Goal: Information Seeking & Learning: Learn about a topic

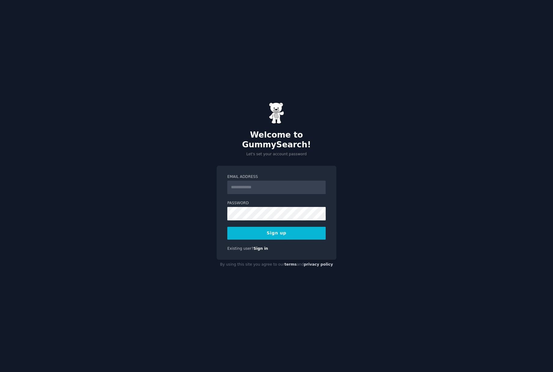
click at [258, 181] on input "Email Address" at bounding box center [276, 187] width 98 height 13
type input "**********"
click at [269, 229] on button "Sign up" at bounding box center [276, 233] width 98 height 13
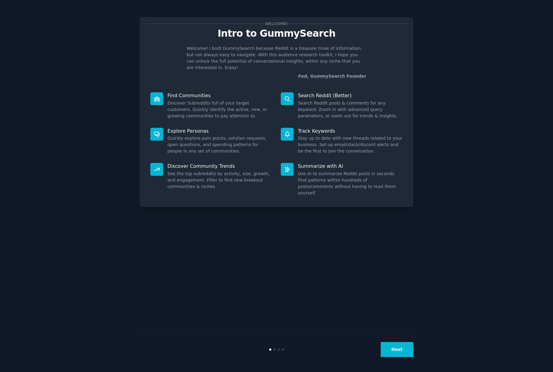
click at [458, 104] on div "Welcome! Intro to GummySearch Welcome! I built GummySearch because Reddit is a …" at bounding box center [277, 186] width 536 height 355
drag, startPoint x: 204, startPoint y: 59, endPoint x: 327, endPoint y: 60, distance: 122.5
click at [327, 60] on p "Welcome! I built GummySearch because Reddit is a treasure trove of information,…" at bounding box center [277, 58] width 180 height 26
click at [398, 347] on button "Next" at bounding box center [397, 349] width 33 height 15
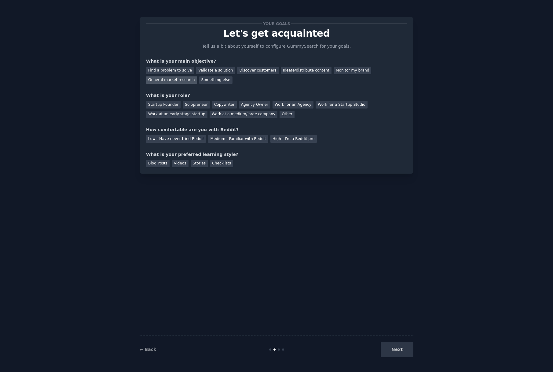
click at [172, 80] on div "General market research" at bounding box center [171, 80] width 51 height 8
click at [193, 106] on div "Solopreneur" at bounding box center [196, 105] width 27 height 8
click at [251, 137] on div "Medium - Familiar with Reddit" at bounding box center [238, 139] width 60 height 8
click at [215, 165] on div "Checklists" at bounding box center [221, 164] width 23 height 8
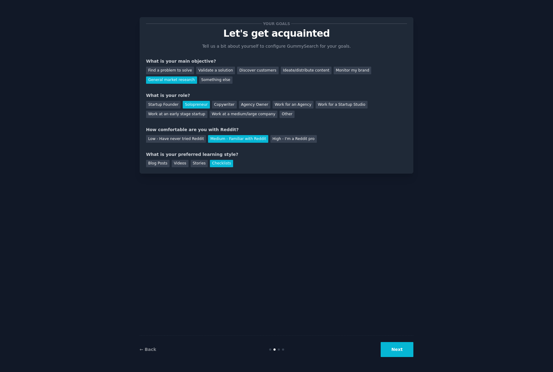
click at [402, 352] on button "Next" at bounding box center [397, 349] width 33 height 15
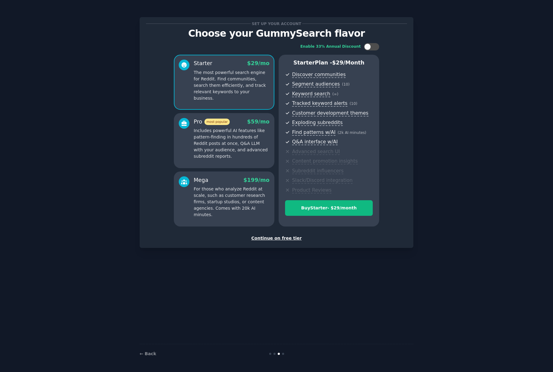
click at [286, 236] on div "Continue on free tier" at bounding box center [276, 238] width 261 height 6
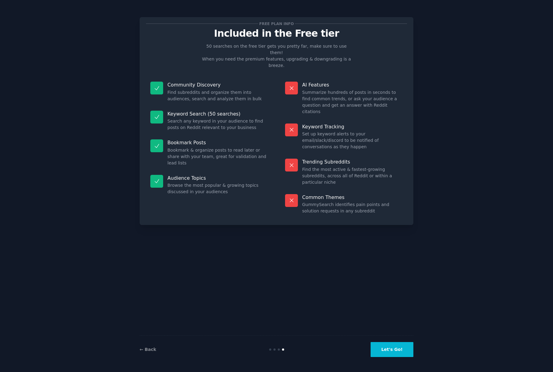
click at [386, 351] on button "Let's Go!" at bounding box center [392, 349] width 43 height 15
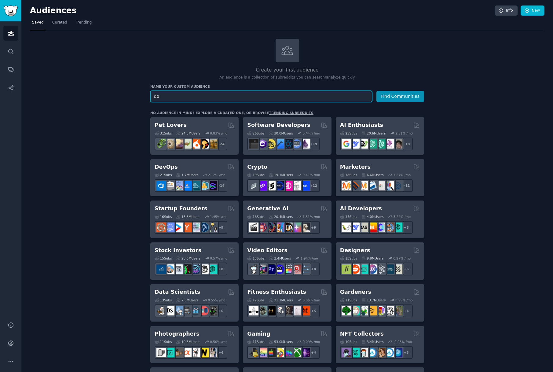
type input "d"
type input "dog insurance"
click at [399, 99] on button "Find Communities" at bounding box center [400, 96] width 48 height 11
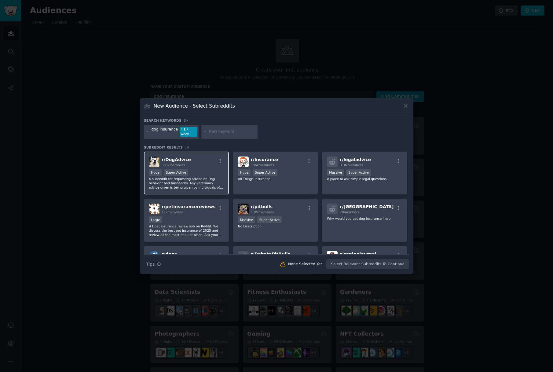
click at [203, 162] on div "r/ DogAdvice 398k members" at bounding box center [186, 161] width 75 height 11
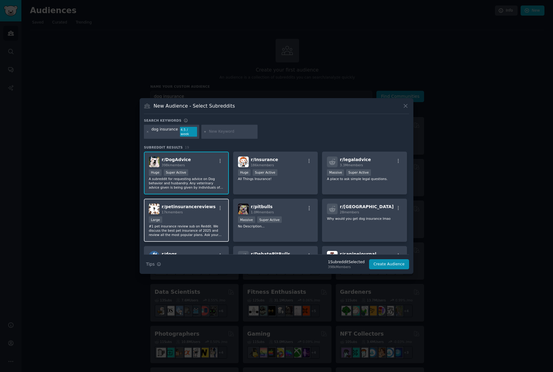
click at [189, 216] on div "Large" at bounding box center [186, 220] width 75 height 8
click at [204, 132] on icon at bounding box center [204, 131] width 3 height 3
click at [159, 262] on icon "button" at bounding box center [159, 264] width 4 height 4
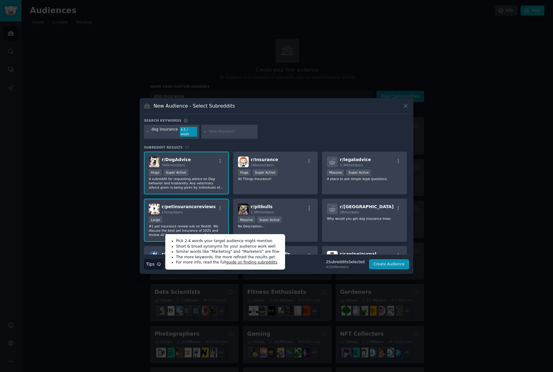
click at [209, 131] on input "text" at bounding box center [232, 131] width 46 height 5
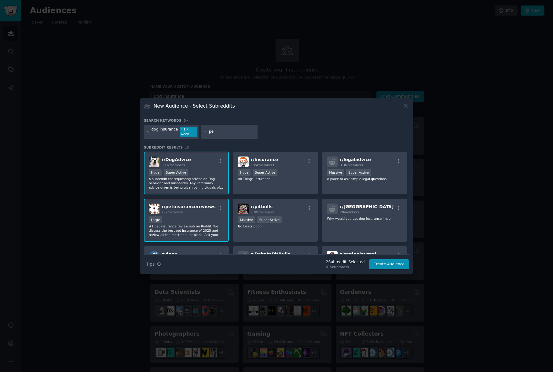
type input "p"
type input "dog wellness"
click at [205, 132] on icon at bounding box center [204, 131] width 3 height 3
click at [230, 133] on input "dog wellness" at bounding box center [232, 131] width 46 height 5
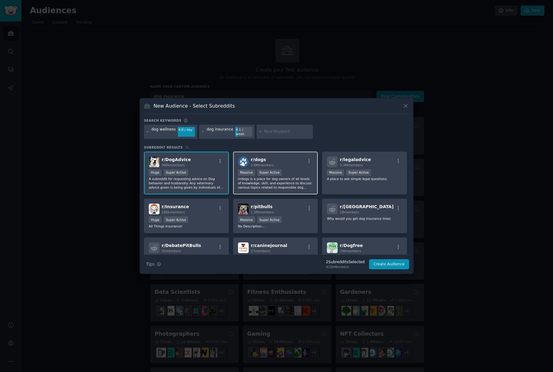
click at [296, 159] on div "r/ dogs 2.8M members" at bounding box center [275, 161] width 75 height 11
click at [387, 264] on button "Create Audience" at bounding box center [389, 264] width 40 height 10
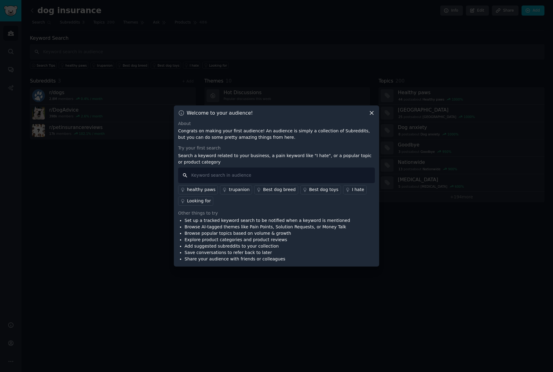
click at [195, 175] on input "text" at bounding box center [276, 175] width 197 height 16
type input "best dog insurance"
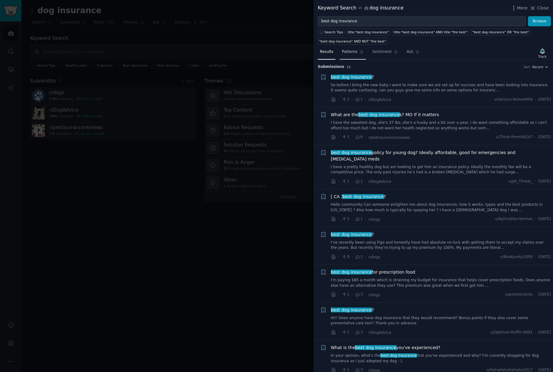
click at [352, 52] on span "Patterns" at bounding box center [349, 51] width 15 height 5
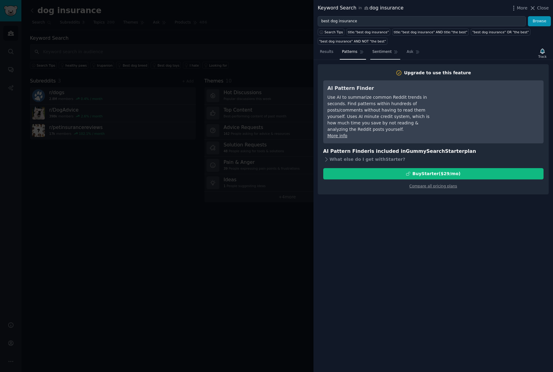
click at [377, 52] on span "Sentiment" at bounding box center [381, 51] width 19 height 5
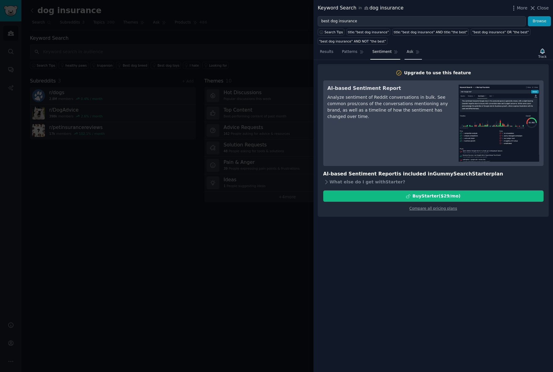
click at [415, 52] on icon at bounding box center [417, 52] width 4 height 4
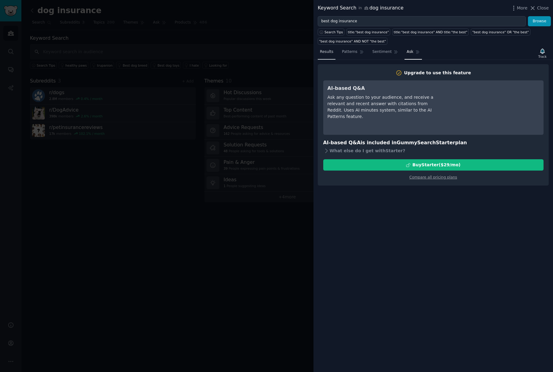
click at [328, 53] on span "Results" at bounding box center [326, 51] width 13 height 5
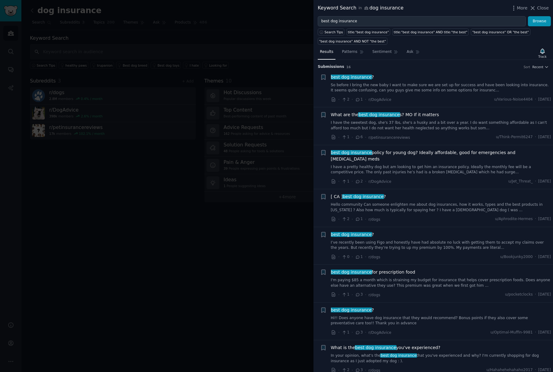
click at [239, 35] on div at bounding box center [276, 186] width 553 height 372
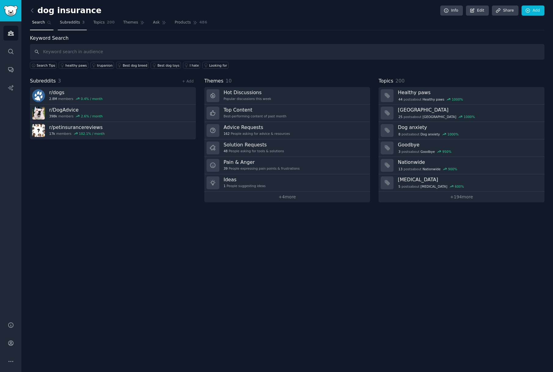
click at [70, 22] on span "Subreddits" at bounding box center [70, 22] width 20 height 5
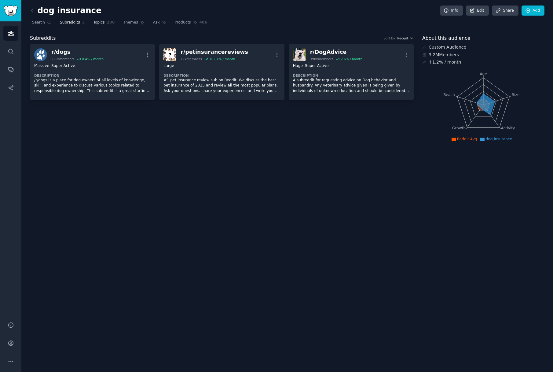
click at [109, 24] on span "200" at bounding box center [111, 22] width 8 height 5
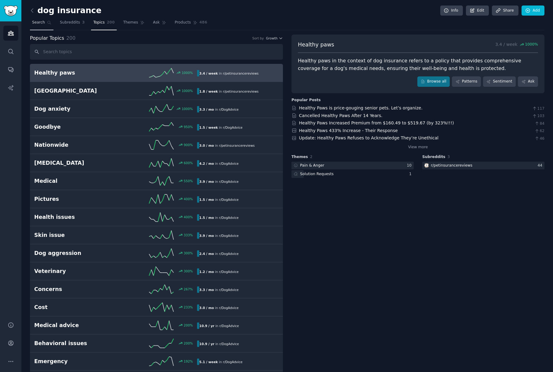
click at [44, 23] on span "Search" at bounding box center [38, 22] width 13 height 5
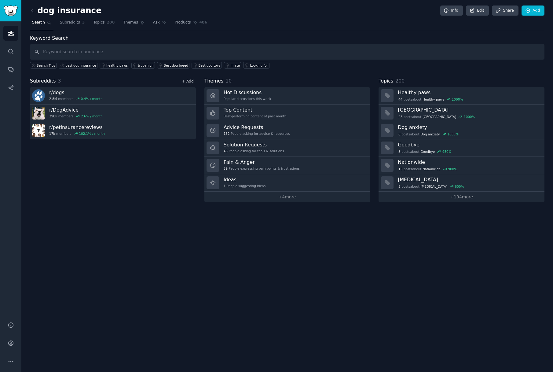
click at [192, 83] on link "+ Add" at bounding box center [188, 81] width 12 height 4
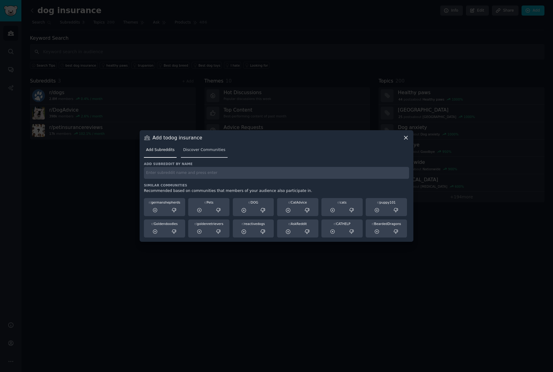
click at [196, 153] on link "Discover Communities" at bounding box center [204, 151] width 46 height 13
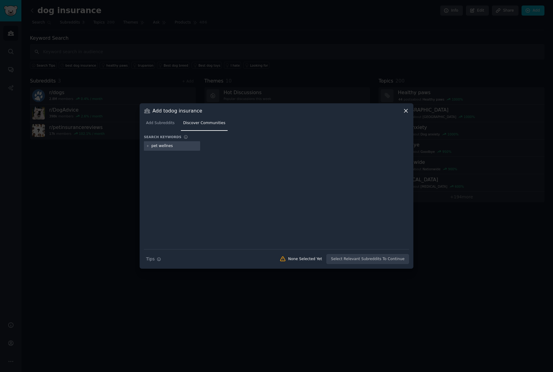
type input "pet wellness"
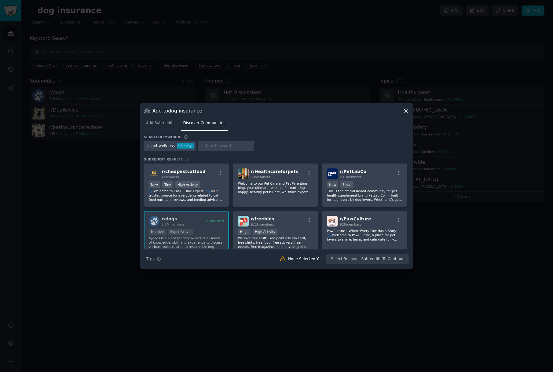
click at [409, 168] on div "Add to dog insurance Add Subreddits Discover Communities Search keywords pet we…" at bounding box center [277, 185] width 274 height 165
drag, startPoint x: 409, startPoint y: 170, endPoint x: 409, endPoint y: 176, distance: 6.1
click at [409, 176] on div "Add to dog insurance Add Subreddits Discover Communities Search keywords pet we…" at bounding box center [277, 185] width 274 height 165
click at [409, 178] on div "Add to dog insurance Add Subreddits Discover Communities Search keywords pet we…" at bounding box center [277, 185] width 274 height 165
click at [156, 123] on span "Add Subreddits" at bounding box center [160, 122] width 28 height 5
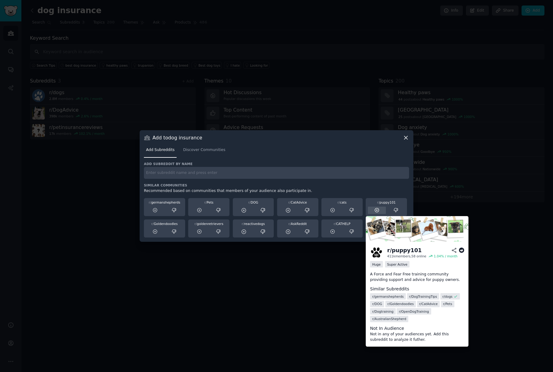
click at [378, 209] on icon at bounding box center [376, 209] width 5 height 5
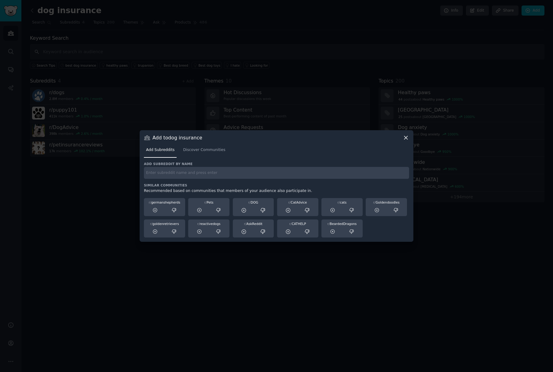
click at [165, 172] on input "text" at bounding box center [276, 173] width 265 height 12
click at [194, 152] on link "Discover Communities" at bounding box center [204, 151] width 46 height 13
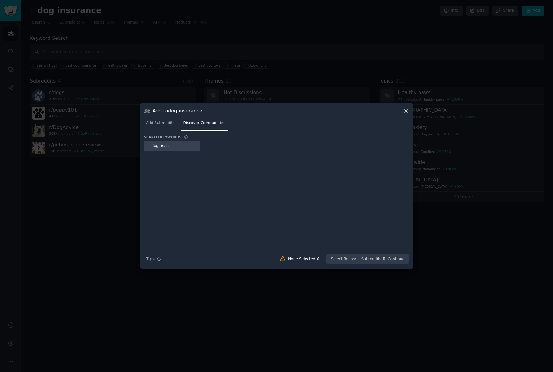
type input "dog health"
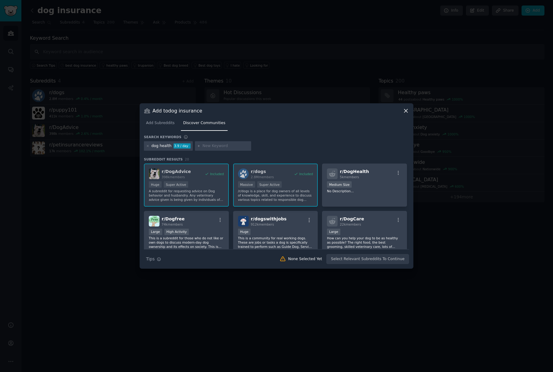
click at [409, 172] on div "Add to dog insurance Add Subreddits Discover Communities Search keywords dog he…" at bounding box center [277, 185] width 274 height 165
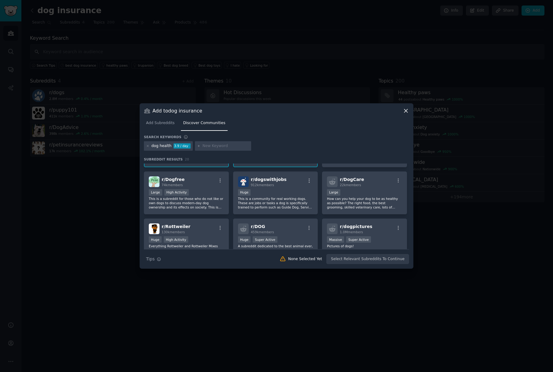
scroll to position [42, 0]
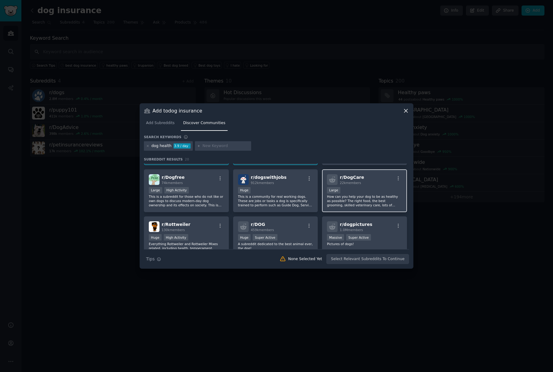
click at [362, 187] on div "10,000 - 100,000 members Large" at bounding box center [364, 191] width 75 height 8
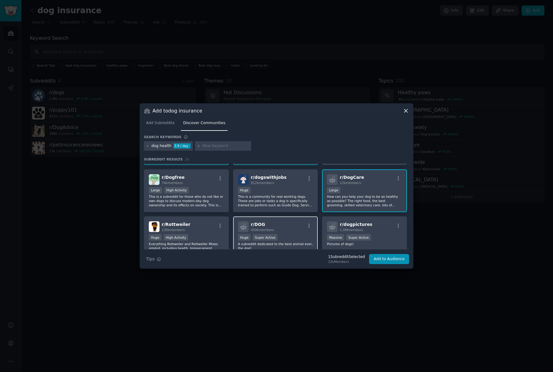
click at [290, 231] on div "r/ DOG 459k members" at bounding box center [275, 226] width 75 height 11
click at [383, 260] on button "Add to Audience" at bounding box center [389, 259] width 40 height 10
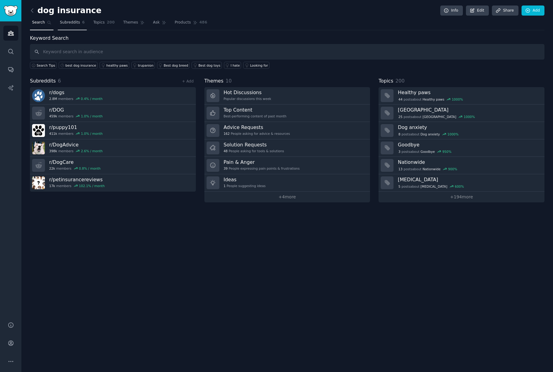
click at [71, 23] on span "Subreddits" at bounding box center [70, 22] width 20 height 5
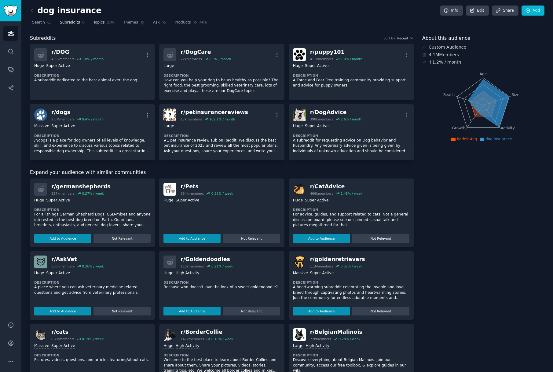
click at [110, 22] on span "200" at bounding box center [111, 22] width 8 height 5
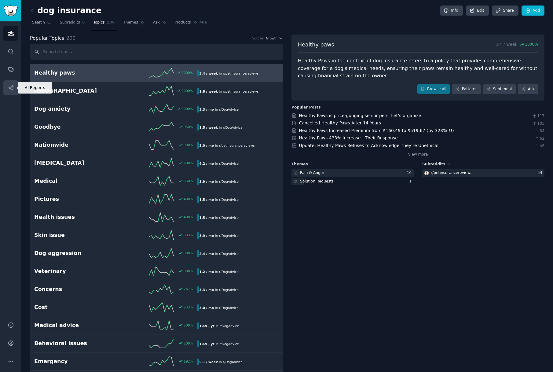
click at [9, 85] on icon "Sidebar" at bounding box center [11, 88] width 6 height 6
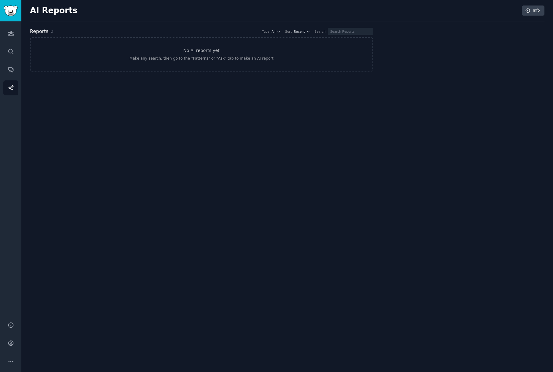
click at [10, 77] on div "Audiences Search Conversations AI Reports" at bounding box center [10, 167] width 21 height 293
click at [10, 72] on icon "Sidebar" at bounding box center [11, 69] width 6 height 6
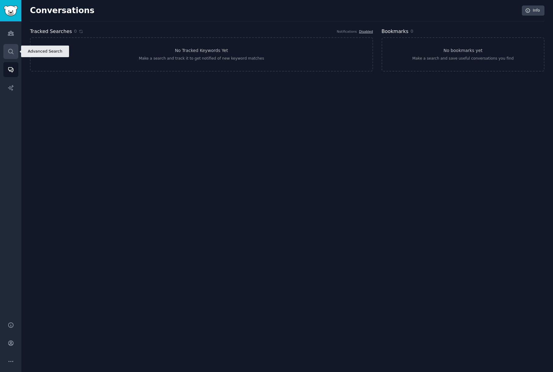
click at [13, 51] on icon "Sidebar" at bounding box center [11, 51] width 6 height 6
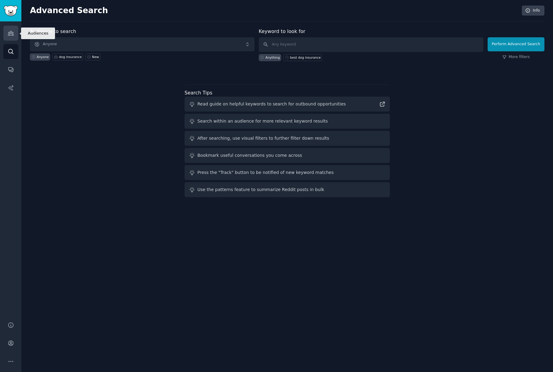
click at [13, 39] on link "Audiences" at bounding box center [10, 33] width 15 height 15
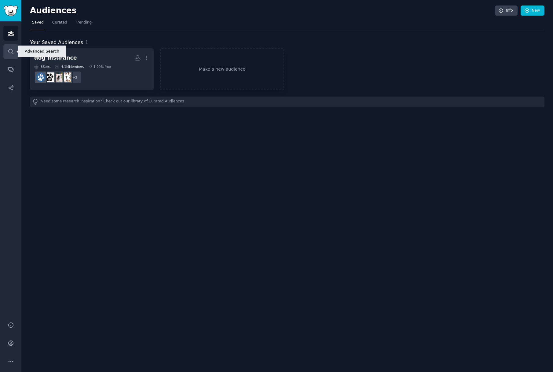
click at [9, 56] on link "Search" at bounding box center [10, 51] width 15 height 15
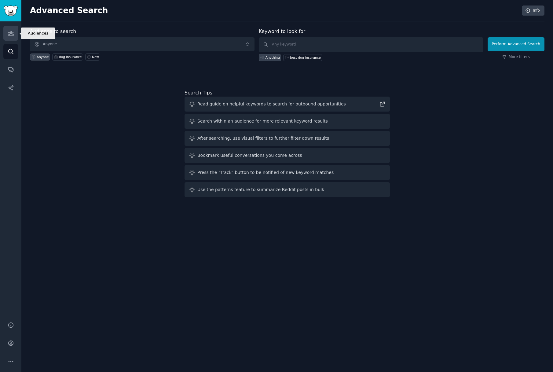
click at [13, 39] on link "Audiences" at bounding box center [10, 33] width 15 height 15
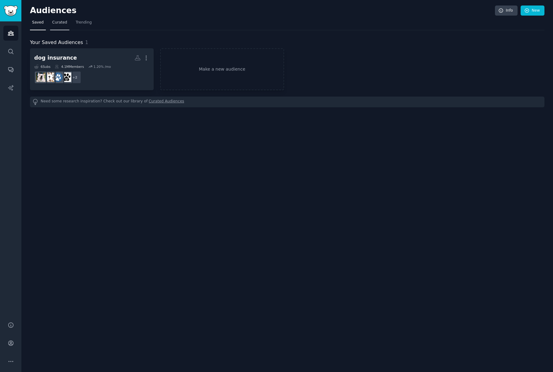
click at [57, 22] on span "Curated" at bounding box center [59, 22] width 15 height 5
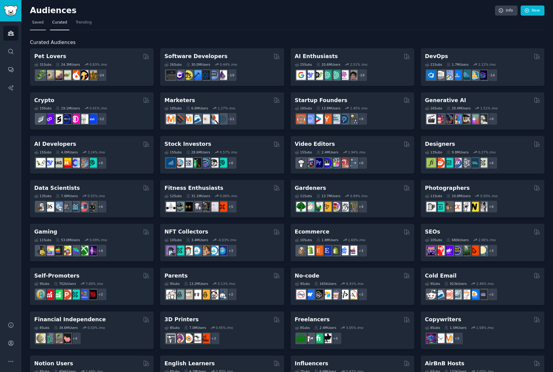
click at [42, 23] on span "Saved" at bounding box center [38, 22] width 12 height 5
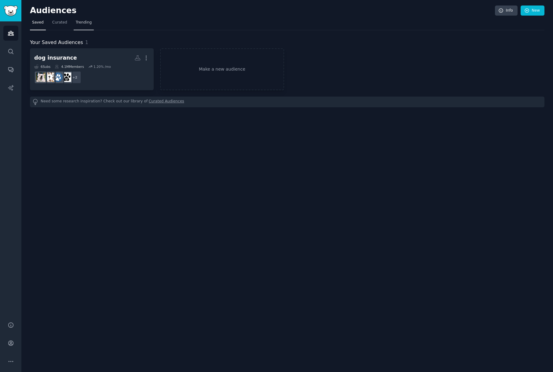
click at [84, 27] on link "Trending" at bounding box center [84, 24] width 20 height 13
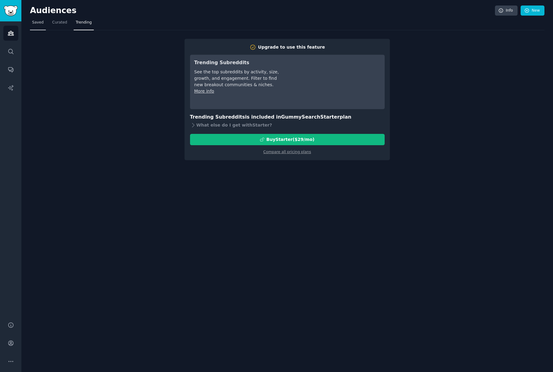
click at [43, 25] on span "Saved" at bounding box center [38, 22] width 12 height 5
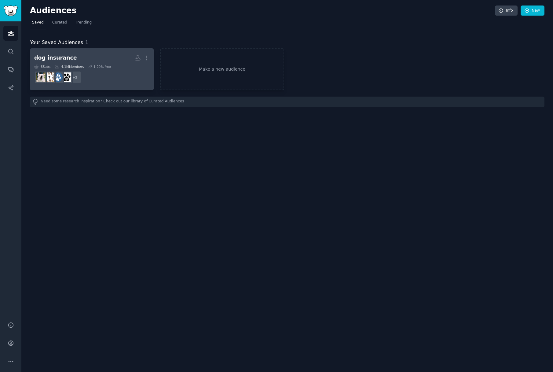
click at [107, 60] on h2 "dog insurance More" at bounding box center [91, 58] width 115 height 11
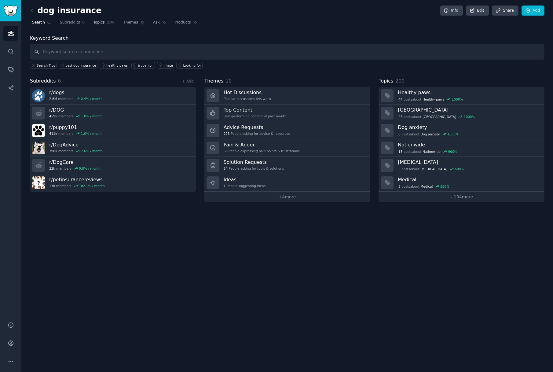
click at [108, 24] on span "200" at bounding box center [111, 22] width 8 height 5
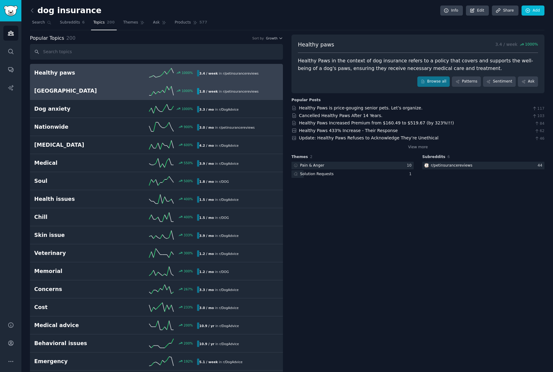
click at [95, 88] on h2 "[GEOGRAPHIC_DATA]" at bounding box center [75, 91] width 82 height 8
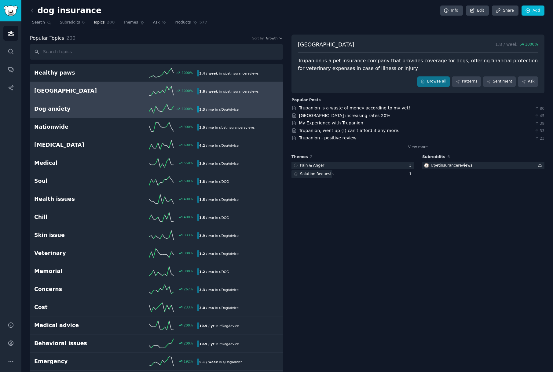
click at [98, 107] on h2 "Dog anxiety" at bounding box center [75, 109] width 82 height 8
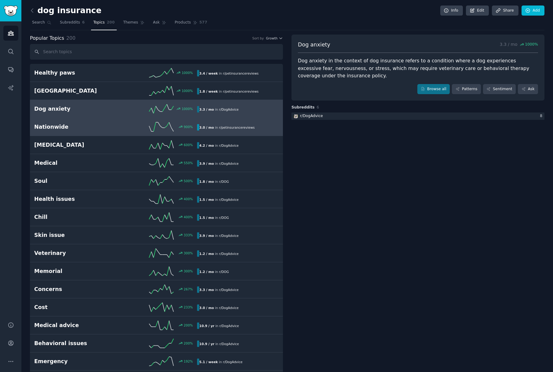
click at [103, 127] on h2 "Nationwide" at bounding box center [75, 127] width 82 height 8
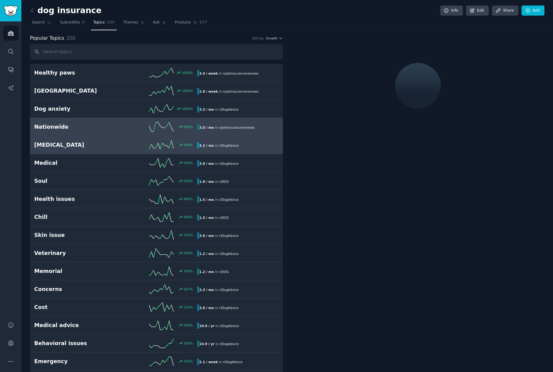
click at [90, 148] on h2 "[MEDICAL_DATA]" at bounding box center [75, 145] width 82 height 8
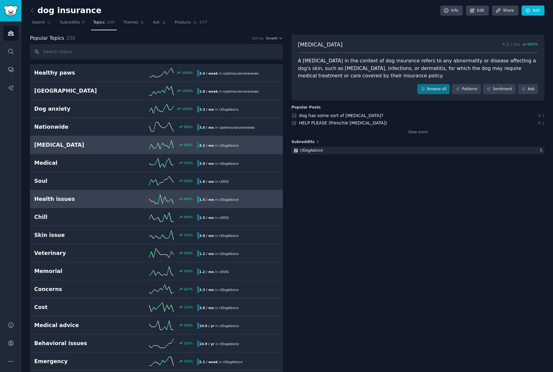
click at [94, 204] on link "Health issues 400 % 1.5 / mo in r/ DogAdvice" at bounding box center [156, 199] width 253 height 18
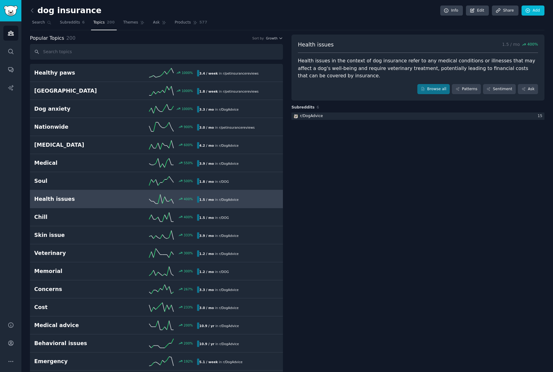
click at [278, 41] on div "Popular Topics 200 Sort by Growth" at bounding box center [156, 39] width 253 height 8
click at [279, 40] on div "Popular Topics 200 Sort by Growth" at bounding box center [156, 39] width 253 height 8
click at [279, 38] on icon "button" at bounding box center [281, 38] width 4 height 4
click at [246, 59] on p "Velocity" at bounding box center [242, 60] width 15 height 5
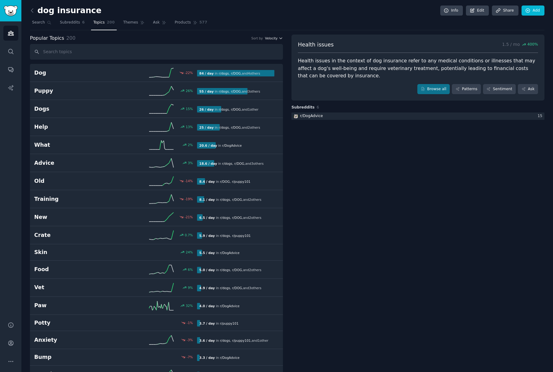
click at [273, 38] on span "Velocity" at bounding box center [271, 38] width 13 height 4
click at [259, 49] on div "Growth" at bounding box center [252, 50] width 57 height 11
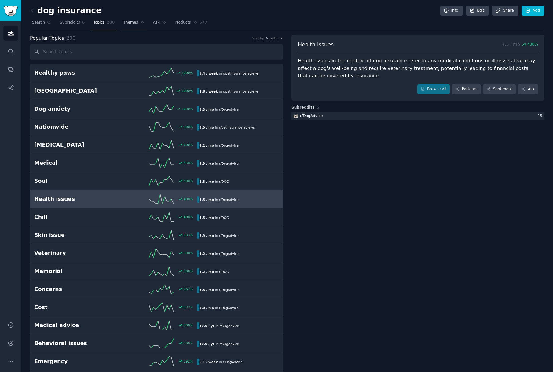
click at [126, 27] on link "Themes" at bounding box center [134, 24] width 26 height 13
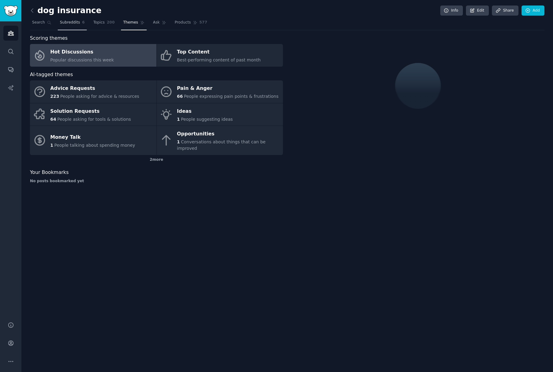
click at [72, 24] on span "Subreddits" at bounding box center [70, 22] width 20 height 5
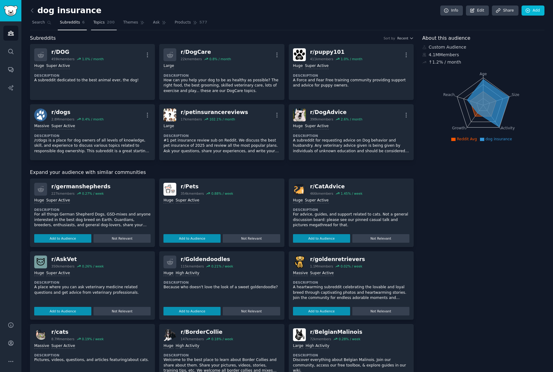
click at [104, 22] on span "Topics" at bounding box center [98, 22] width 11 height 5
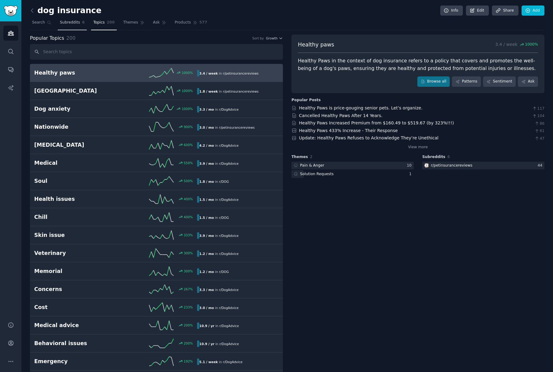
click at [62, 22] on span "Subreddits" at bounding box center [70, 22] width 20 height 5
